Goal: Transaction & Acquisition: Purchase product/service

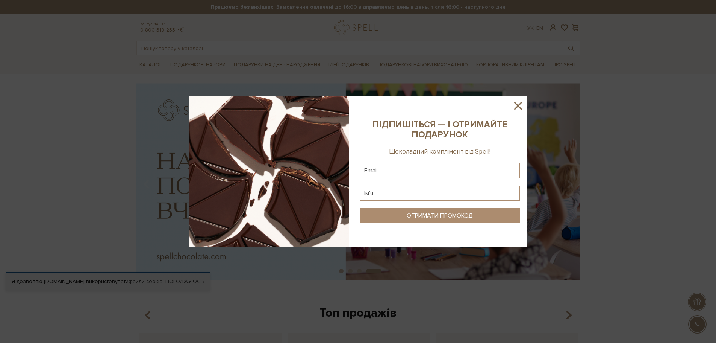
click at [519, 106] on icon at bounding box center [518, 106] width 8 height 8
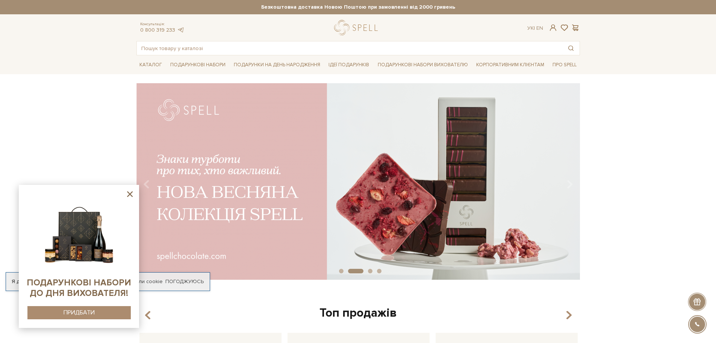
click at [129, 194] on icon at bounding box center [130, 194] width 6 height 6
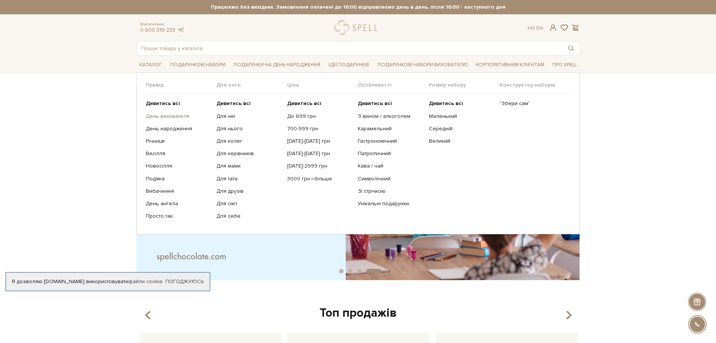
click at [173, 117] on link "День вихователя" at bounding box center [178, 116] width 65 height 7
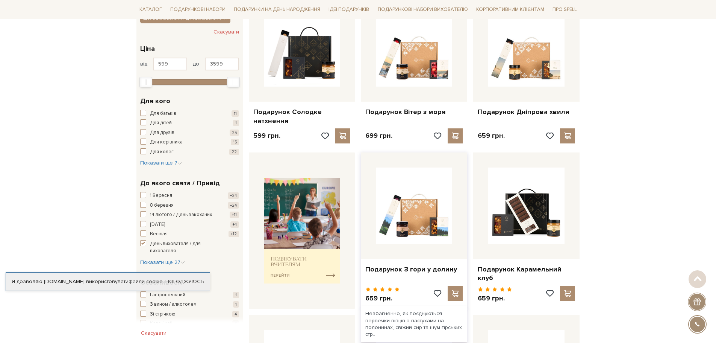
scroll to position [150, 0]
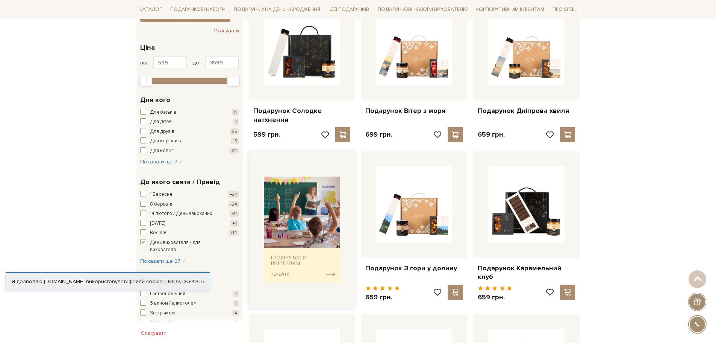
click at [305, 244] on img at bounding box center [302, 229] width 76 height 106
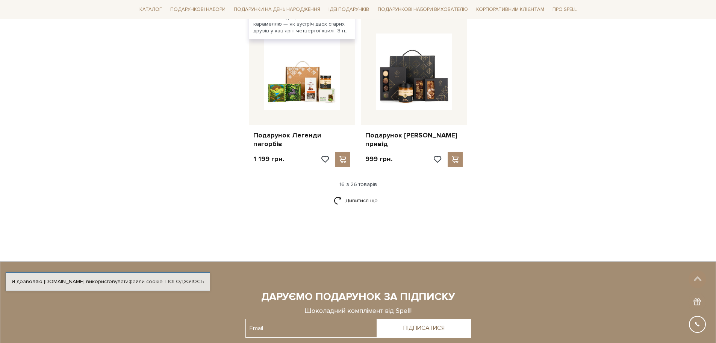
scroll to position [940, 0]
